Goal: Task Accomplishment & Management: Use online tool/utility

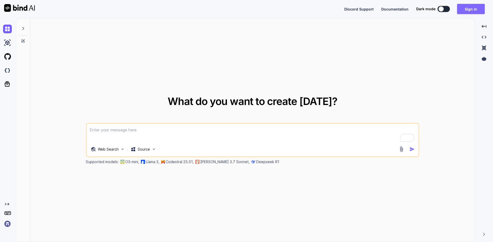
click at [464, 10] on button "Sign in" at bounding box center [471, 9] width 28 height 10
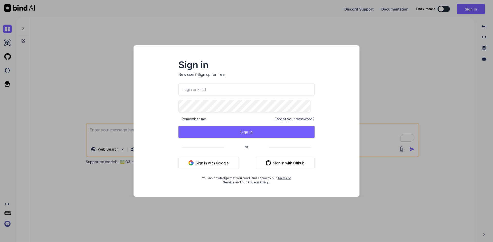
click at [208, 164] on button "Sign in with Google" at bounding box center [208, 163] width 60 height 12
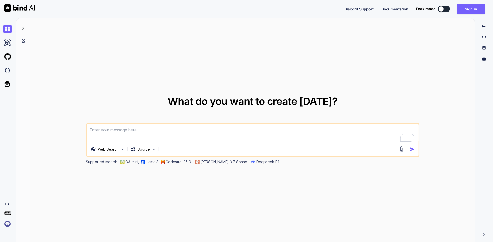
click at [445, 10] on button at bounding box center [443, 9] width 12 height 6
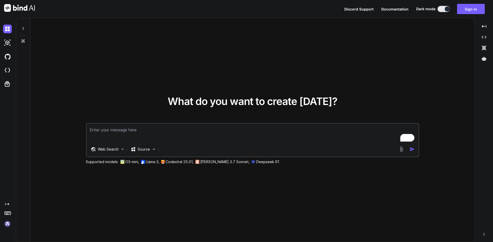
click at [401, 67] on div "What do you want to create [DATE]? Web Search Source Supported models: O3-mini,…" at bounding box center [252, 130] width 444 height 225
click at [443, 6] on button at bounding box center [443, 9] width 12 height 6
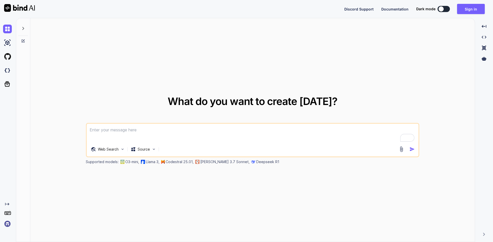
click at [443, 9] on div at bounding box center [440, 8] width 5 height 5
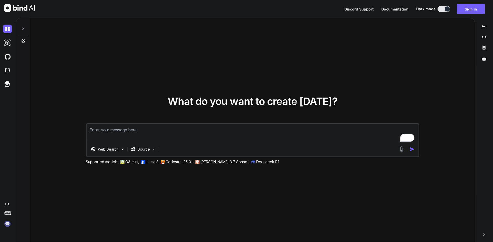
click at [202, 63] on div "What do you want to create [DATE]? Web Search Source Supported models: O3-mini,…" at bounding box center [252, 130] width 444 height 225
click at [151, 196] on div "What do you want to create [DATE]? Web Search Source Supported models: O3-mini,…" at bounding box center [252, 130] width 444 height 225
click at [395, 103] on div "What do you want to create [DATE]? Web Search Source Supported models: O3-mini,…" at bounding box center [252, 130] width 333 height 68
click at [442, 12] on button at bounding box center [443, 9] width 12 height 6
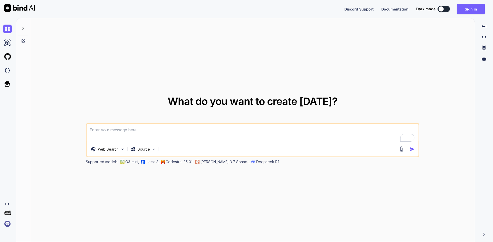
click at [442, 12] on button at bounding box center [443, 9] width 12 height 6
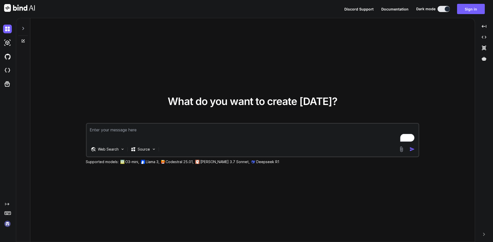
click at [442, 12] on button at bounding box center [443, 9] width 12 height 6
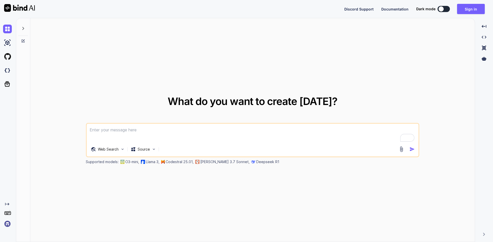
click at [442, 11] on div at bounding box center [440, 8] width 5 height 5
